Goal: Information Seeking & Learning: Check status

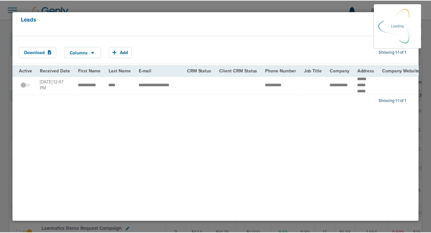
scroll to position [141, 0]
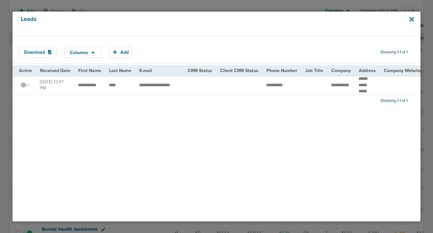
click at [412, 18] on icon at bounding box center [412, 19] width 5 height 5
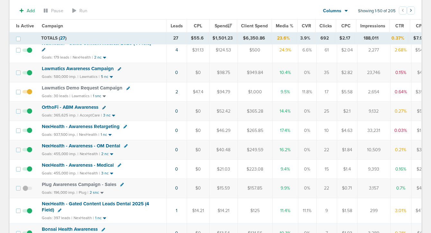
scroll to position [0, 0]
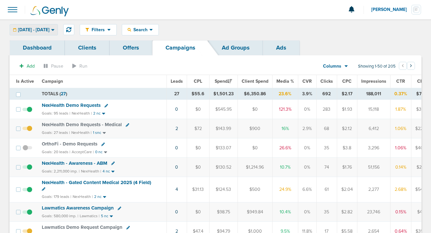
click at [49, 29] on span "[DATE] - [DATE]" at bounding box center [33, 30] width 31 height 4
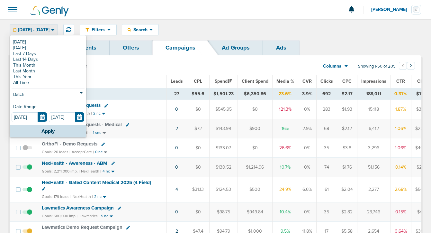
click at [53, 39] on div "[DATE] [DATE] Last 7 Days Last 14 Days This Month Last Month This Year All Time…" at bounding box center [48, 80] width 76 height 89
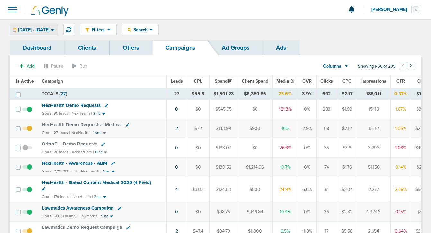
click at [49, 31] on span "[DATE] - [DATE]" at bounding box center [33, 30] width 31 height 4
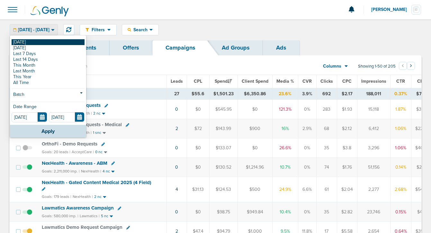
click at [50, 42] on link "[DATE]" at bounding box center [48, 42] width 73 height 6
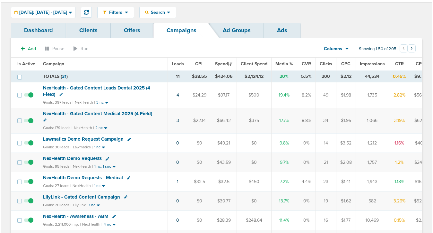
scroll to position [18, 0]
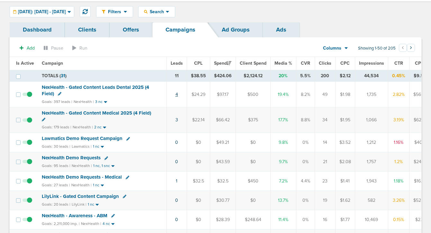
click at [176, 94] on link "4" at bounding box center [176, 94] width 3 height 5
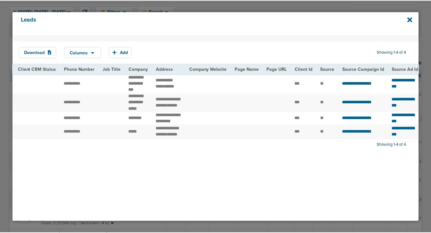
scroll to position [0, 0]
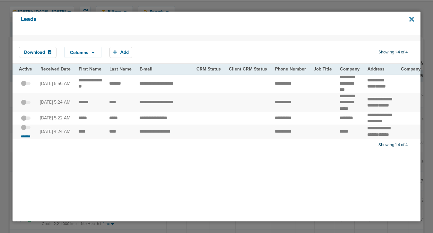
click at [413, 18] on icon at bounding box center [412, 19] width 5 height 5
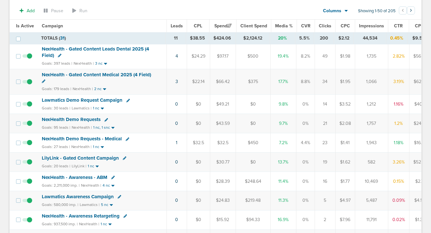
scroll to position [58, 0]
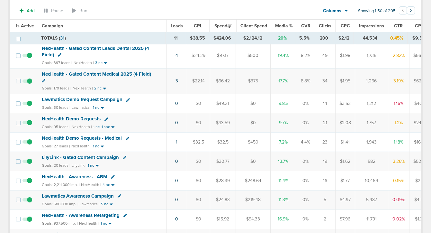
click at [176, 142] on link "1" at bounding box center [177, 141] width 2 height 5
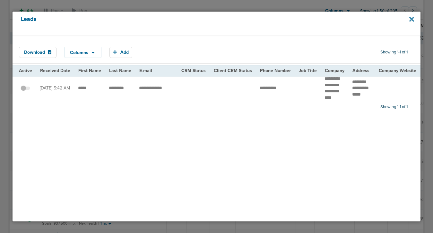
click at [411, 18] on icon at bounding box center [412, 19] width 5 height 5
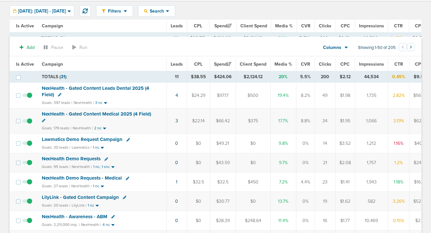
scroll to position [0, 0]
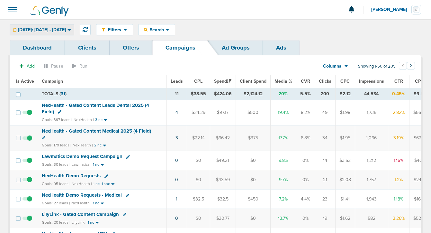
click at [54, 33] on div "[DATE]: [DATE] - [DATE]" at bounding box center [42, 29] width 64 height 11
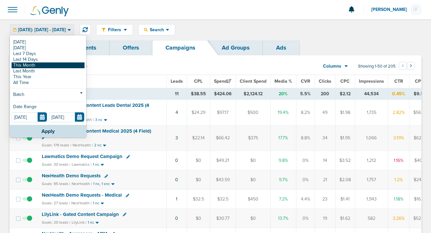
click at [49, 65] on link "This Month" at bounding box center [48, 65] width 73 height 6
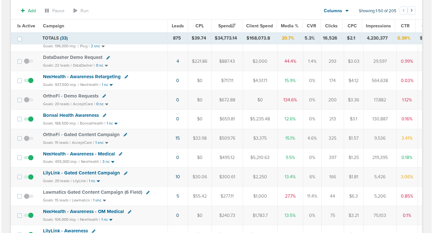
scroll to position [313, 0]
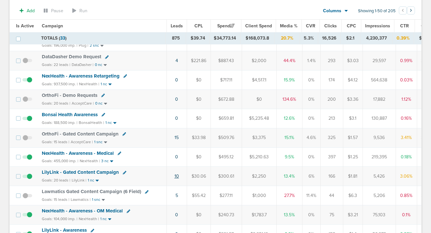
click at [174, 176] on link "10" at bounding box center [176, 175] width 4 height 5
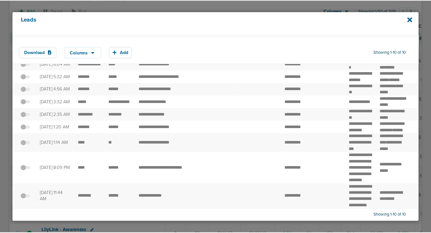
scroll to position [109, 0]
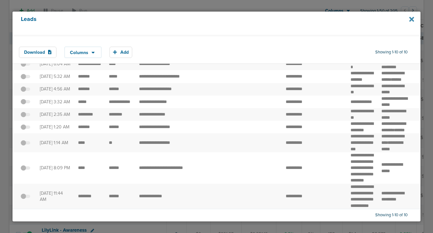
click at [411, 19] on icon at bounding box center [412, 19] width 5 height 5
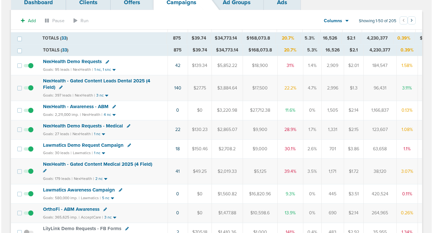
scroll to position [0, 0]
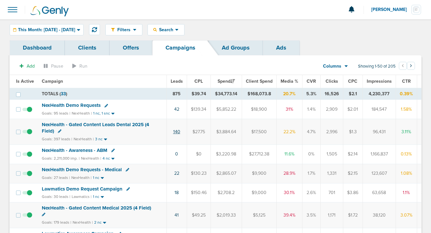
click at [177, 130] on link "140" at bounding box center [176, 131] width 7 height 5
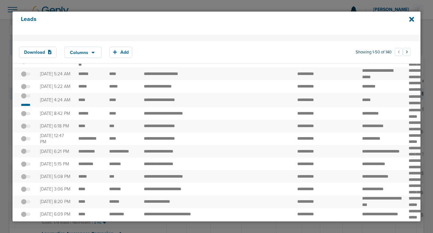
scroll to position [18, 0]
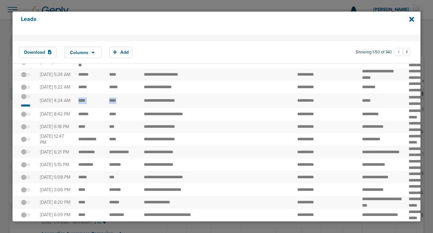
drag, startPoint x: 77, startPoint y: 117, endPoint x: 123, endPoint y: 119, distance: 45.3
click at [22, 108] on small "*******" at bounding box center [25, 105] width 13 height 5
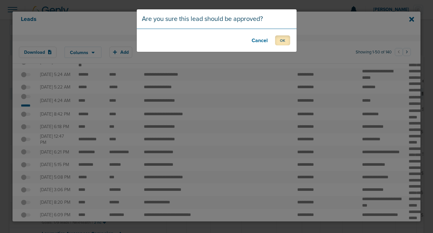
click at [290, 39] on button "OK" at bounding box center [282, 40] width 15 height 10
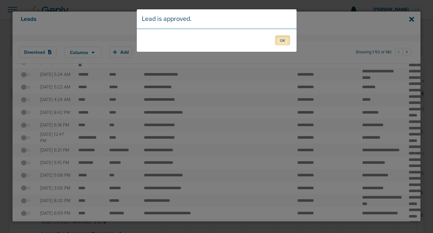
click at [287, 39] on button "OK" at bounding box center [282, 40] width 15 height 10
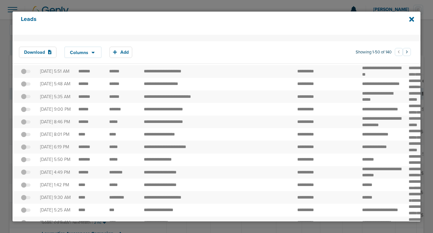
scroll to position [490, 0]
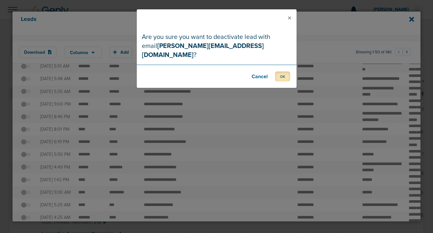
click at [284, 71] on button "OK" at bounding box center [282, 76] width 15 height 10
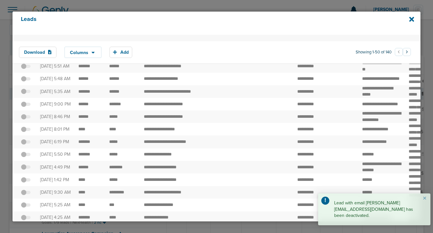
drag, startPoint x: 75, startPoint y: 134, endPoint x: 126, endPoint y: 137, distance: 50.5
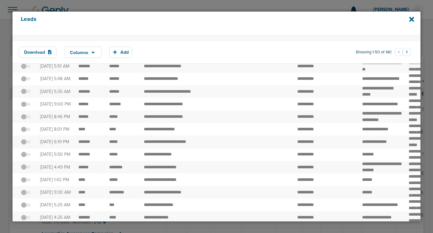
copy tbody "**********"
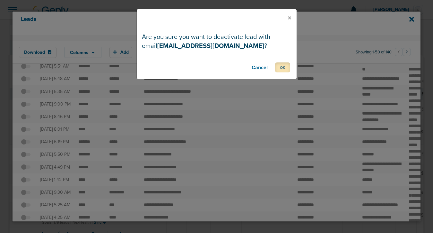
click at [284, 66] on button "OK" at bounding box center [282, 67] width 15 height 10
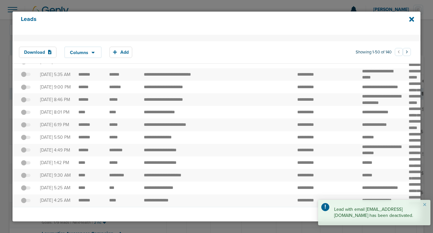
scroll to position [795, 0]
click at [410, 19] on icon at bounding box center [412, 19] width 5 height 7
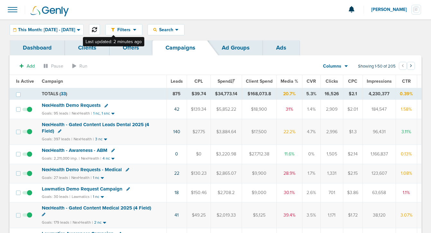
click at [97, 28] on icon at bounding box center [94, 29] width 5 height 5
click at [176, 109] on link "42" at bounding box center [176, 108] width 5 height 5
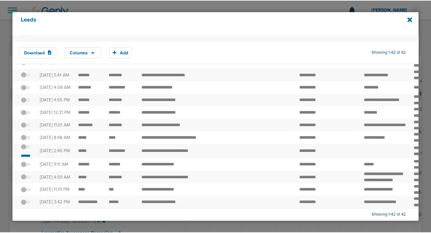
scroll to position [592, 0]
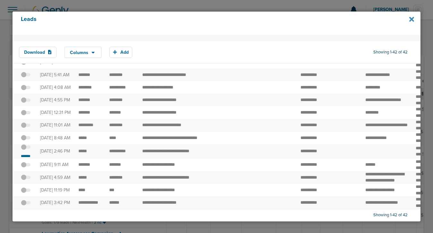
click at [410, 22] on icon at bounding box center [412, 19] width 5 height 5
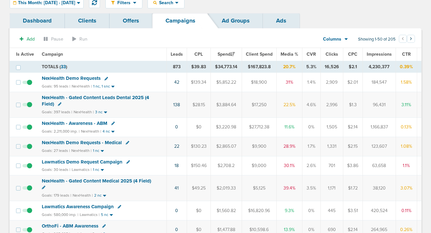
scroll to position [33, 0]
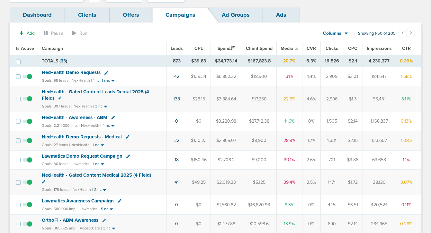
click at [64, 73] on span "NexHealth Demo Requests" at bounding box center [71, 72] width 59 height 6
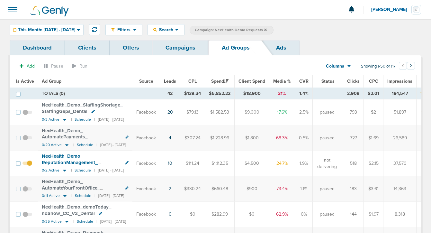
click at [64, 119] on icon at bounding box center [64, 120] width 3 height 2
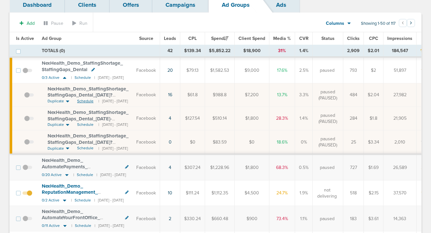
click at [84, 101] on span "Schedule" at bounding box center [85, 100] width 16 height 5
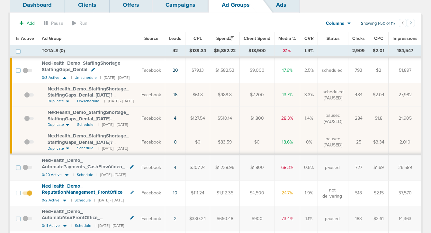
click at [24, 74] on span at bounding box center [27, 74] width 10 height 0
click at [27, 72] on input "checkbox" at bounding box center [27, 72] width 0 height 0
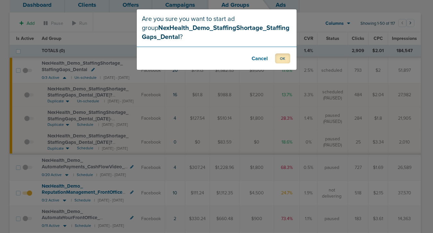
click at [278, 59] on button "OK" at bounding box center [282, 58] width 15 height 10
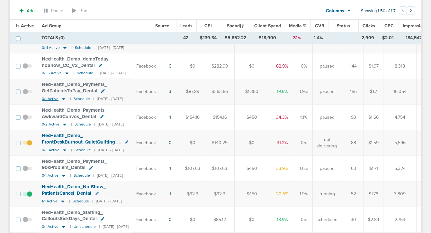
click at [64, 97] on icon at bounding box center [63, 98] width 6 height 5
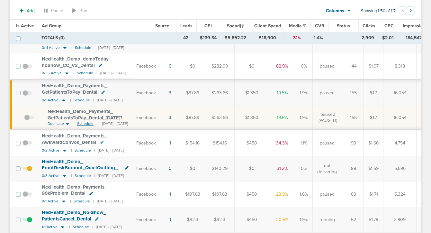
click at [85, 124] on span "Schedule" at bounding box center [85, 123] width 16 height 5
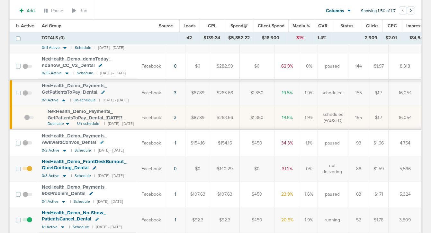
click at [23, 96] on span at bounding box center [27, 96] width 10 height 0
click at [27, 94] on input "checkbox" at bounding box center [27, 94] width 0 height 0
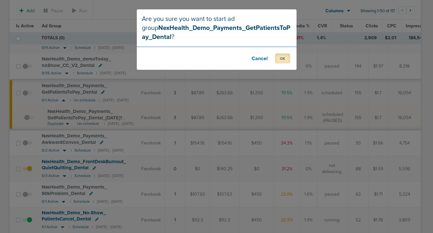
click at [278, 57] on button "OK" at bounding box center [282, 58] width 15 height 10
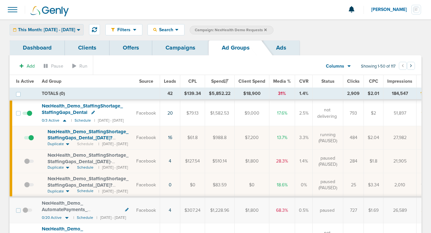
click at [81, 26] on div "This Month: [DATE] - [DATE]" at bounding box center [46, 29] width 73 height 11
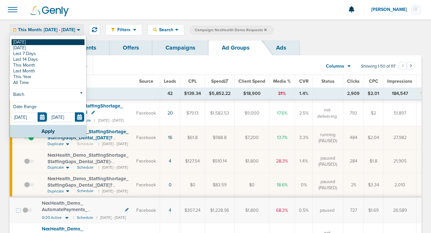
click at [72, 41] on link "[DATE]" at bounding box center [48, 42] width 73 height 6
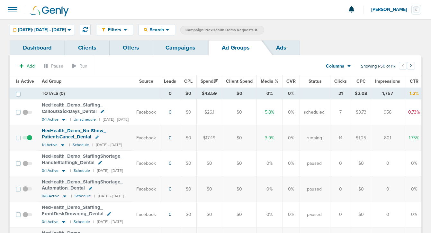
click at [257, 30] on icon at bounding box center [256, 29] width 3 height 3
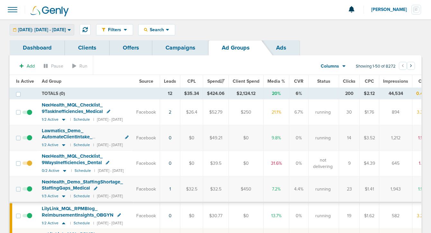
click at [51, 30] on span "[DATE]: [DATE] - [DATE]" at bounding box center [42, 30] width 48 height 4
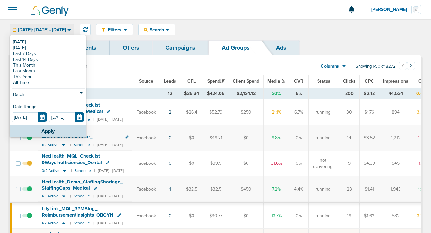
click at [172, 49] on link "Campaigns" at bounding box center [180, 47] width 56 height 15
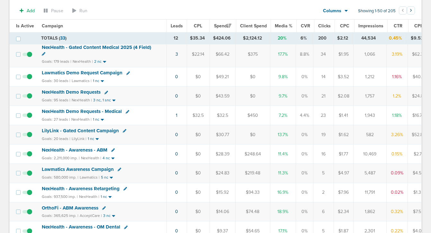
scroll to position [88, 0]
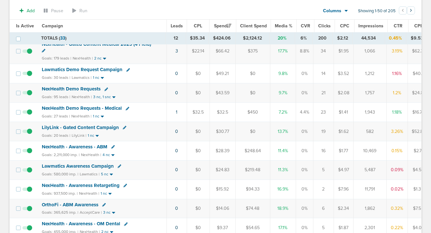
click at [102, 127] on span "LilyLink - Gated Content Campaign" at bounding box center [80, 127] width 77 height 6
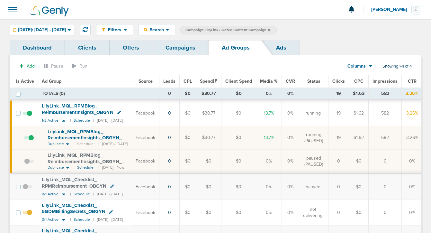
click at [63, 118] on icon at bounding box center [63, 120] width 6 height 5
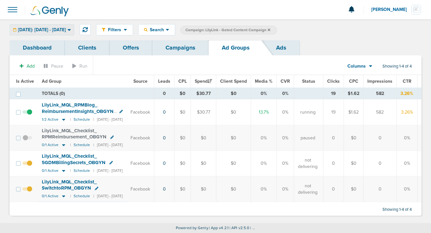
click at [66, 28] on span "[DATE]: [DATE] - [DATE]" at bounding box center [42, 30] width 48 height 4
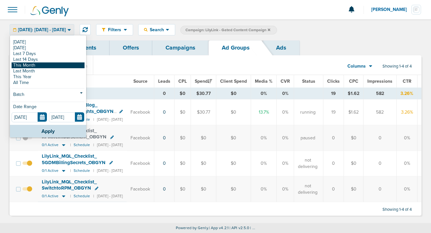
click at [52, 67] on link "This Month" at bounding box center [48, 65] width 73 height 6
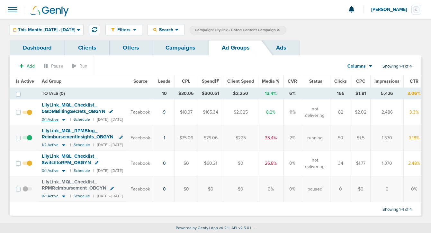
click at [62, 118] on icon at bounding box center [63, 119] width 6 height 5
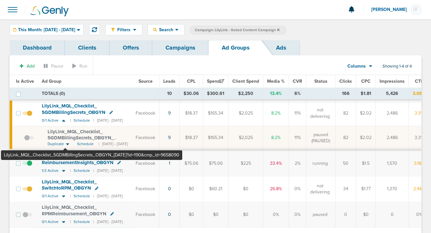
click at [66, 134] on span "LilyLink_ MQL_ Checklist_ 5GDMBillingSecrets_ OBGYN_ [DATE]?id=190&cmp_ id=9658…" at bounding box center [84, 137] width 73 height 18
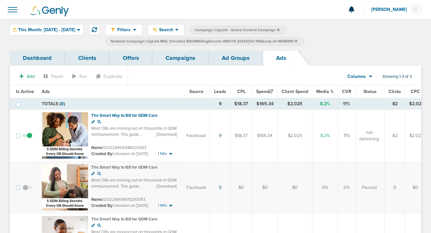
click at [180, 57] on link "Campaigns" at bounding box center [180, 57] width 56 height 15
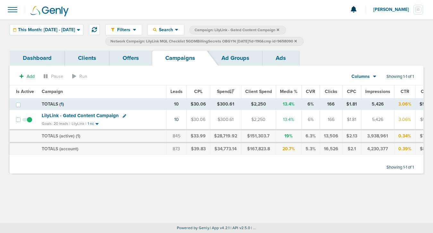
click at [297, 41] on icon at bounding box center [296, 41] width 3 height 4
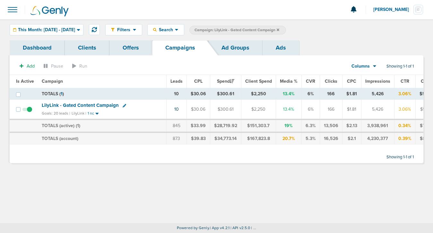
click at [279, 28] on icon at bounding box center [278, 30] width 3 height 4
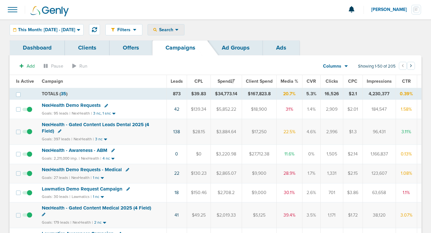
click at [175, 31] on span "Search" at bounding box center [166, 29] width 18 height 5
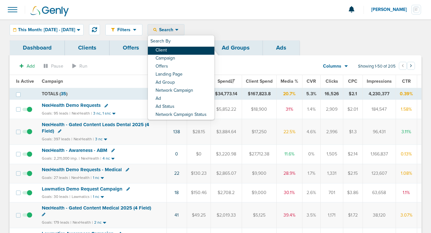
click at [184, 50] on link "Client" at bounding box center [181, 51] width 66 height 8
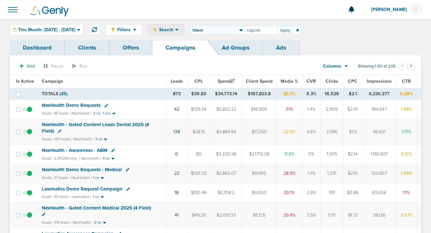
type input "LilyLink"
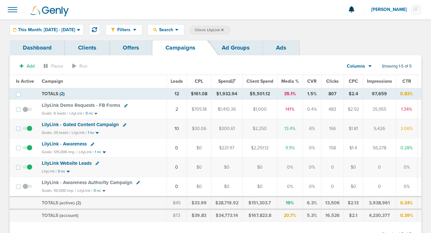
click at [69, 105] on span "LilyLink Demo Requests - FB Forms" at bounding box center [81, 105] width 78 height 6
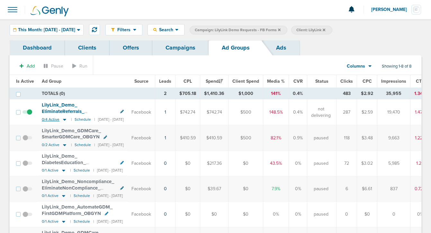
click at [64, 118] on icon at bounding box center [64, 119] width 6 height 5
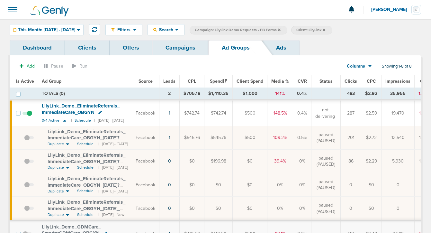
click at [78, 136] on span "LilyLink_ Demo_ EliminateReferrals_ ImmediateCare_ OBGYN_ [DATE]?id=190&cmp_ id…" at bounding box center [87, 137] width 78 height 18
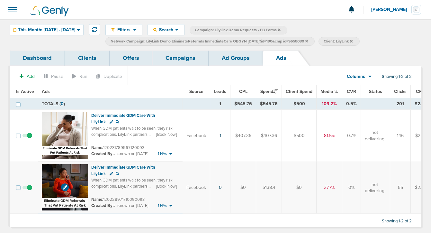
click at [77, 177] on img at bounding box center [65, 187] width 46 height 46
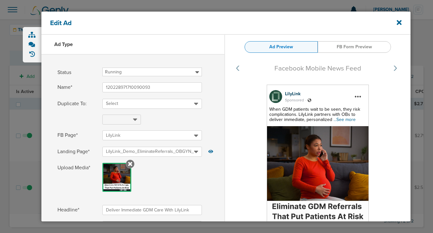
click at [349, 120] on span "...See more" at bounding box center [345, 119] width 22 height 5
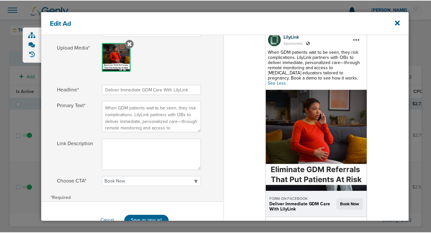
scroll to position [119, 0]
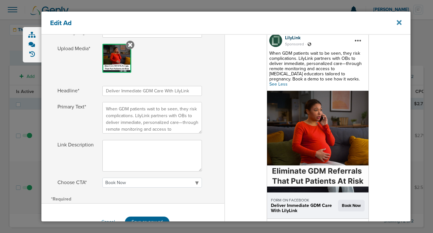
click at [398, 24] on icon at bounding box center [399, 22] width 5 height 7
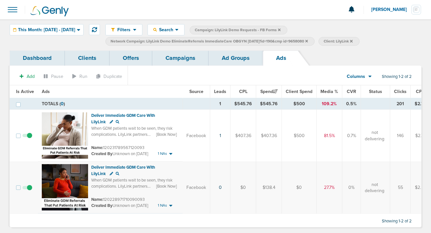
click at [178, 57] on link "Campaigns" at bounding box center [180, 57] width 56 height 15
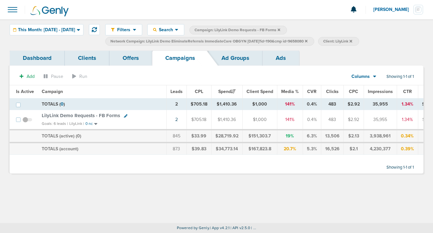
click at [226, 56] on link "Ad Groups" at bounding box center [235, 57] width 54 height 15
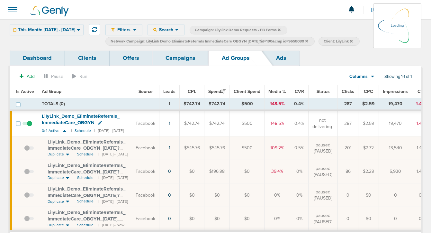
click at [308, 41] on icon at bounding box center [306, 41] width 3 height 3
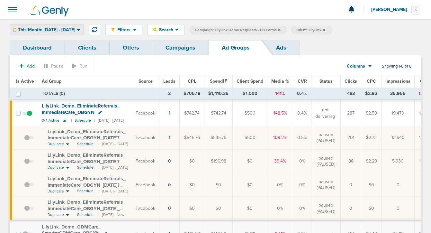
click at [75, 28] on span "This Month: [DATE] - [DATE]" at bounding box center [46, 30] width 57 height 4
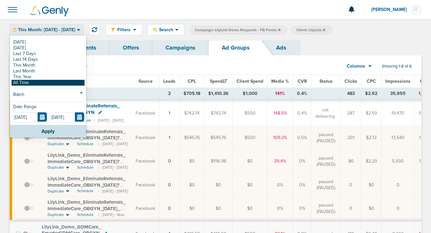
click at [67, 83] on link "All Time" at bounding box center [48, 83] width 73 height 6
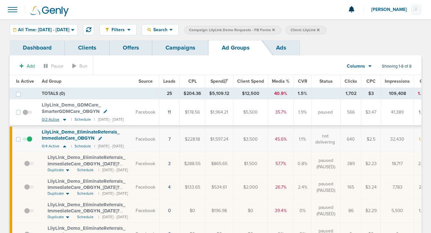
click at [61, 119] on icon at bounding box center [64, 119] width 6 height 5
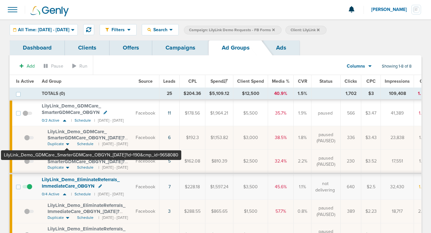
click at [67, 135] on span "LilyLink_ Demo_ GDMCare_ SmarterGDMCare_ OBGYN_ [DATE]?id=190&cmp_ id=9658080" at bounding box center [86, 137] width 77 height 18
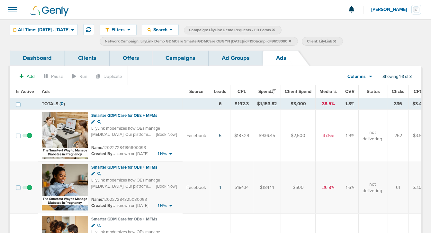
click at [224, 57] on link "Ad Groups" at bounding box center [235, 57] width 54 height 15
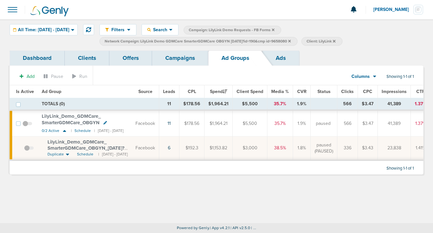
click at [66, 147] on span "LilyLink_ Demo_ GDMCare_ SmarterGDMCare_ OBGYN_ [DATE]?id=190&cmp_ id=9658080" at bounding box center [86, 148] width 77 height 18
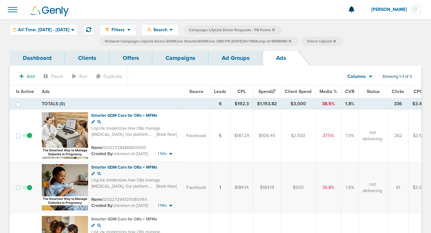
click at [240, 56] on link "Ad Groups" at bounding box center [235, 57] width 54 height 15
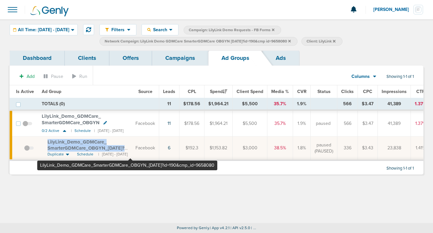
drag, startPoint x: 44, startPoint y: 137, endPoint x: 130, endPoint y: 147, distance: 86.9
click at [130, 147] on td "LilyLink_ Demo_ GDMCare_ SmarterGDMCare_ OBGYN_ [DATE]?id=190&cmp_ id=9658080 D…" at bounding box center [85, 148] width 94 height 24
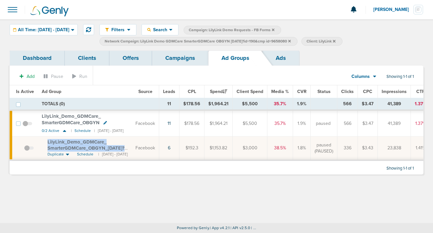
copy span "LilyLink_ Demo_ GDMCare_ SmarterGDMCare_ OBGYN_ [DATE]?"
click at [291, 41] on icon at bounding box center [289, 41] width 3 height 3
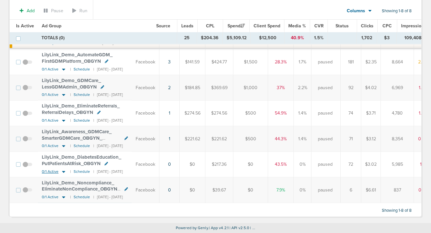
click at [63, 171] on icon at bounding box center [63, 172] width 3 height 2
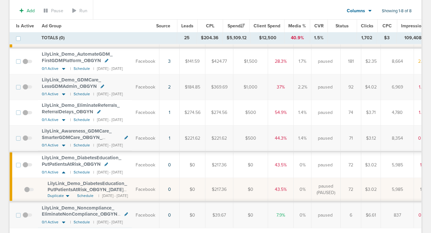
click at [63, 188] on span "LilyLink_ Demo_ DiabetesEducation_ PutPatientsAtRisk_ OBGYN_ [DATE]?id=190&cmp_…" at bounding box center [87, 189] width 79 height 18
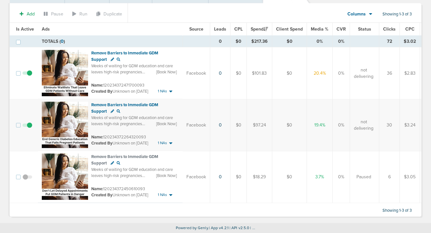
click at [30, 76] on span at bounding box center [27, 76] width 10 height 0
click at [27, 75] on input "checkbox" at bounding box center [27, 75] width 0 height 0
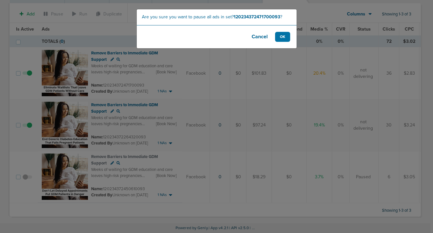
click at [259, 35] on button "Cancel" at bounding box center [260, 37] width 26 height 10
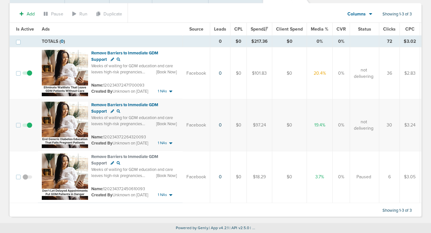
click at [30, 76] on span at bounding box center [27, 76] width 10 height 0
click at [27, 75] on input "checkbox" at bounding box center [27, 75] width 0 height 0
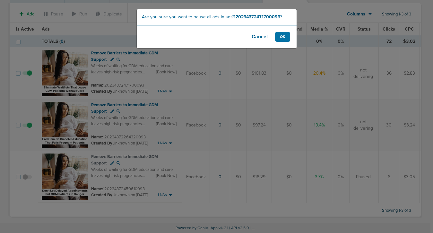
click at [258, 39] on button "Cancel" at bounding box center [260, 37] width 26 height 10
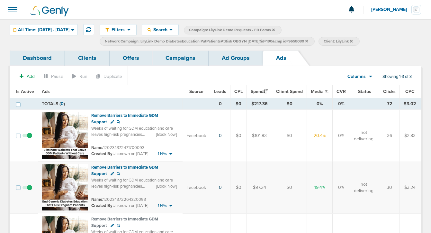
click at [229, 57] on link "Ad Groups" at bounding box center [235, 57] width 54 height 15
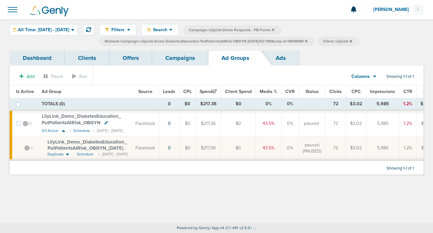
click at [176, 57] on link "Campaigns" at bounding box center [180, 57] width 56 height 15
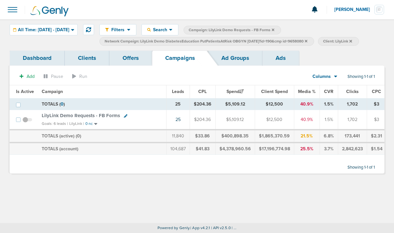
click at [240, 53] on link "Ad Groups" at bounding box center [235, 57] width 54 height 15
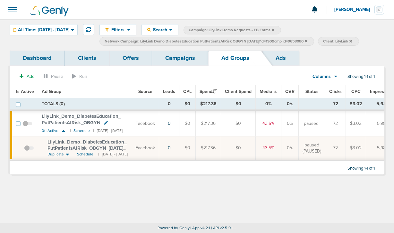
click at [308, 41] on icon at bounding box center [306, 41] width 3 height 3
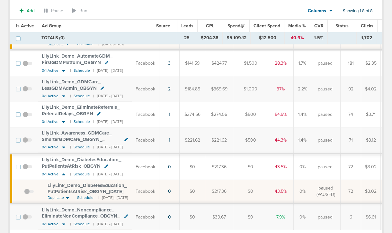
scroll to position [246, 0]
click at [63, 222] on icon at bounding box center [63, 222] width 6 height 5
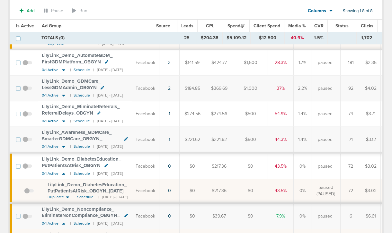
scroll to position [299, 0]
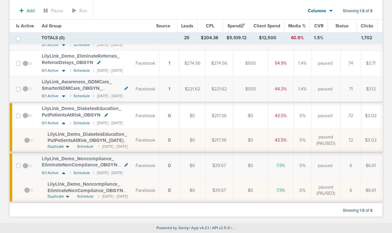
click at [74, 187] on span "LilyLink_ Demo_ Noncompliance_ EliminateNonCompliance_ OBGYN_ [DATE]?id=190&cmp…" at bounding box center [87, 190] width 78 height 18
